Goal: Task Accomplishment & Management: Use online tool/utility

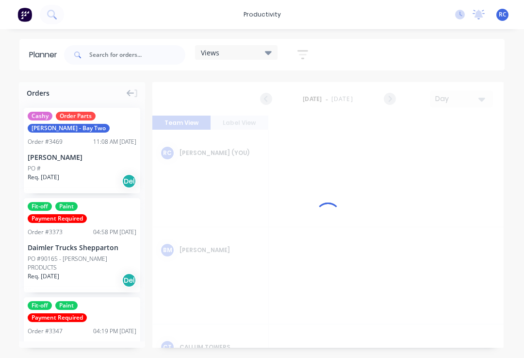
scroll to position [0, 1087]
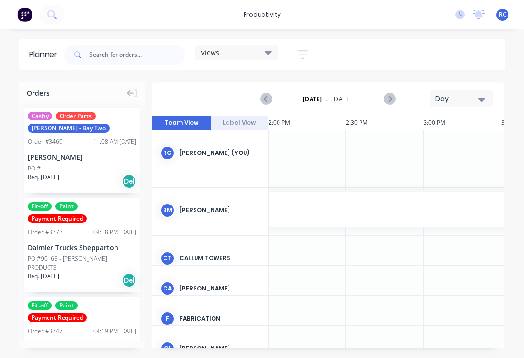
click at [32, 17] on img at bounding box center [24, 14] width 15 height 15
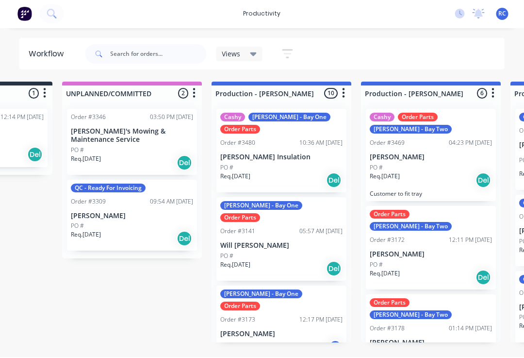
scroll to position [1, 108]
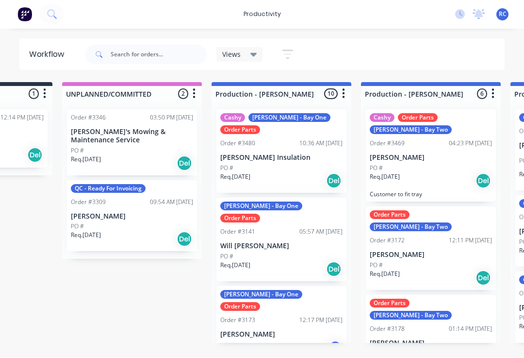
click at [437, 270] on div "Req. [DATE] Del" at bounding box center [431, 278] width 122 height 16
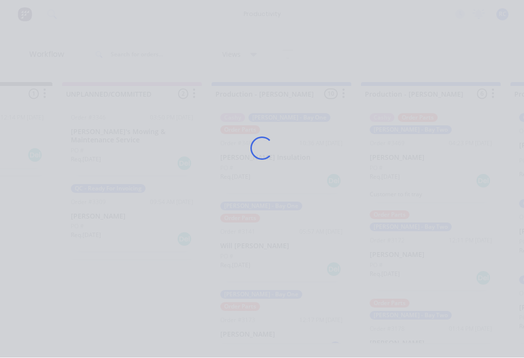
scroll to position [85, 0]
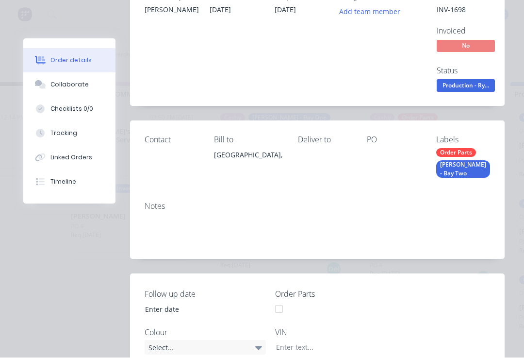
type input "20"
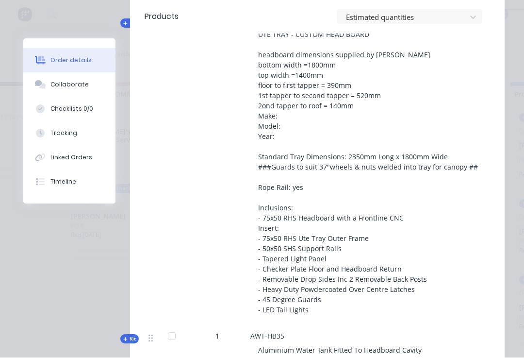
scroll to position [681, 0]
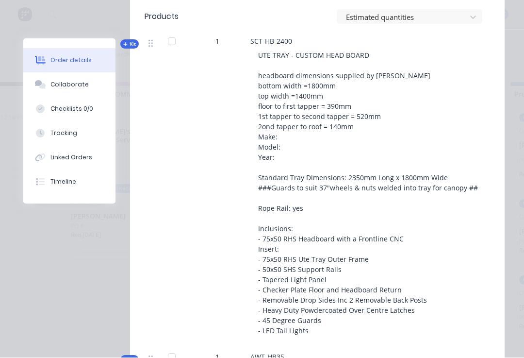
click at [60, 186] on button "Timeline" at bounding box center [69, 182] width 92 height 24
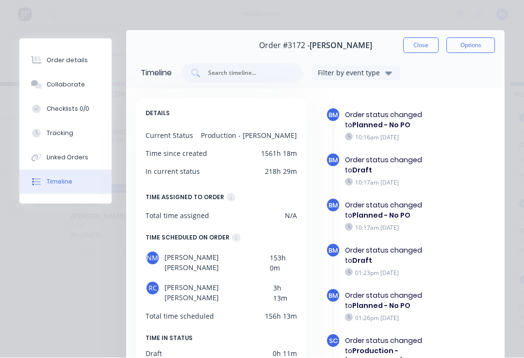
scroll to position [174, 0]
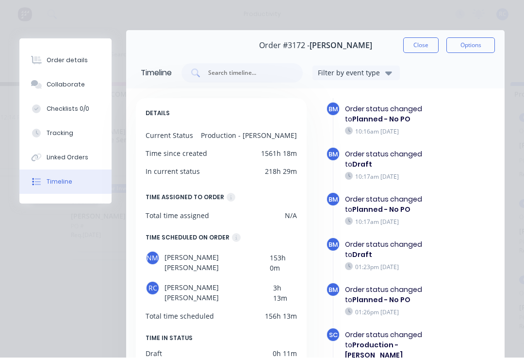
click at [68, 62] on div "Order details" at bounding box center [67, 60] width 41 height 9
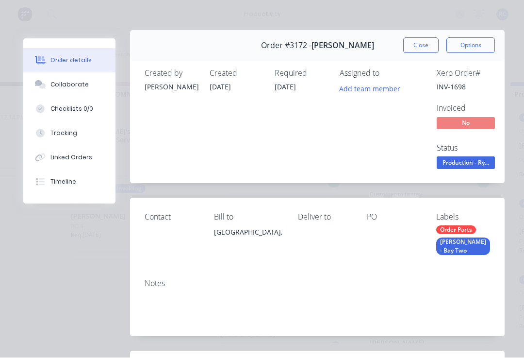
type input "20"
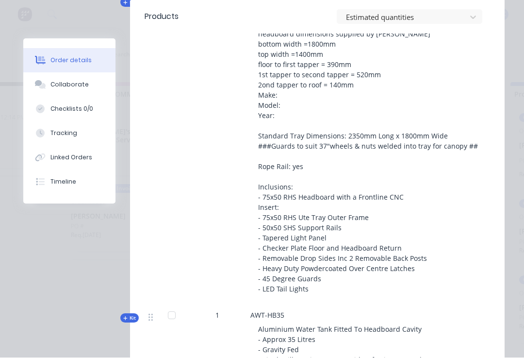
scroll to position [724, 0]
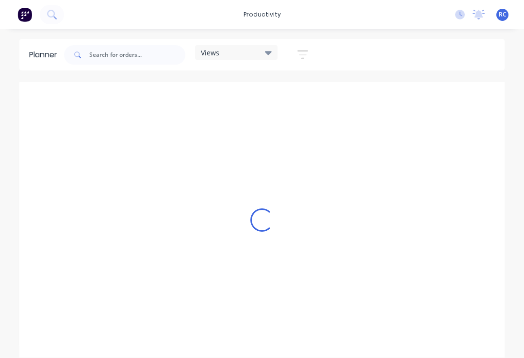
scroll to position [0, 1087]
click at [23, 18] on img at bounding box center [24, 14] width 15 height 15
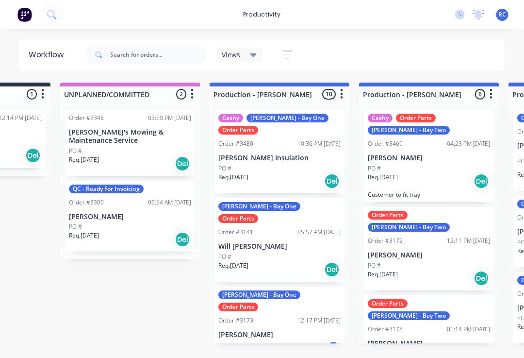
scroll to position [0, 110]
click at [450, 149] on div "Cashy Order Parts [PERSON_NAME] - Bay Two Order #3469 04:23 PM [DATE] [PERSON_N…" at bounding box center [429, 156] width 130 height 92
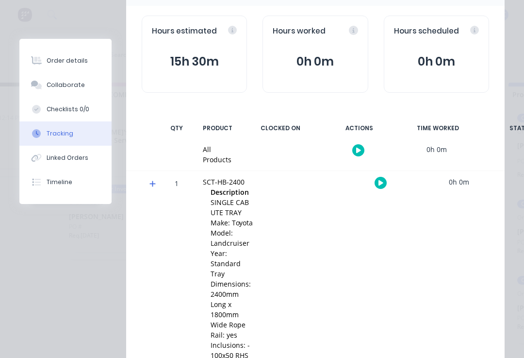
scroll to position [92, 0]
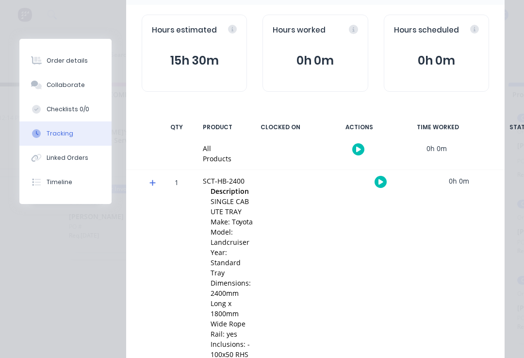
click at [359, 148] on icon "button" at bounding box center [358, 149] width 5 height 5
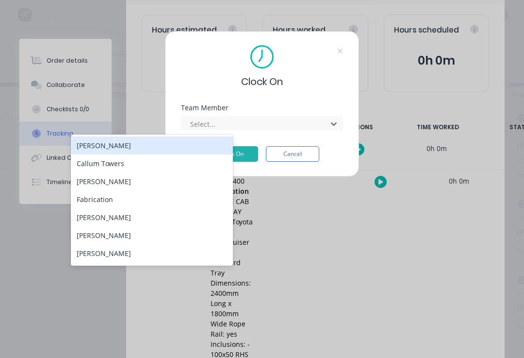
scroll to position [0, 0]
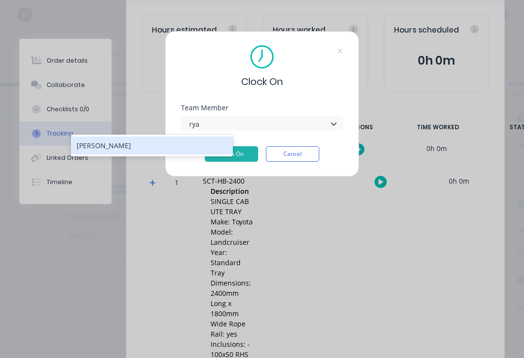
click at [178, 145] on div "[PERSON_NAME]" at bounding box center [152, 145] width 162 height 18
type input "rya"
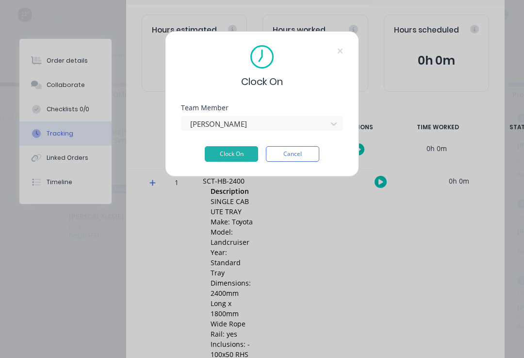
click at [227, 158] on button "Clock On" at bounding box center [231, 154] width 53 height 16
